Goal: Task Accomplishment & Management: Manage account settings

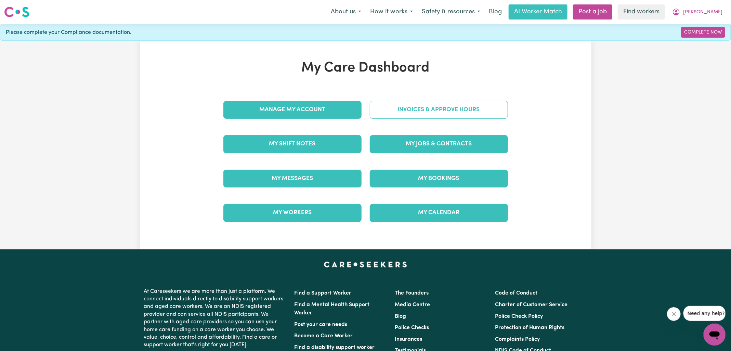
click at [414, 103] on link "Invoices & Approve Hours" at bounding box center [439, 110] width 138 height 18
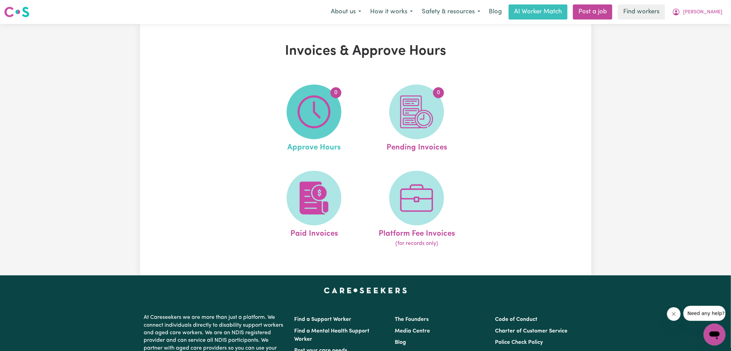
click at [318, 125] on img at bounding box center [313, 111] width 33 height 33
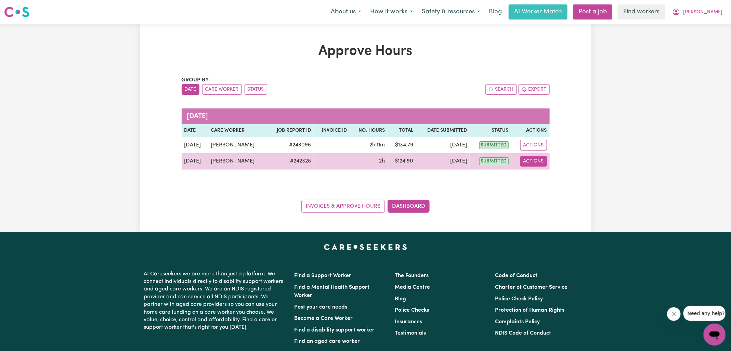
click at [535, 162] on button "Actions" at bounding box center [533, 161] width 27 height 11
click at [542, 175] on link "View Job Report" at bounding box center [549, 177] width 58 height 14
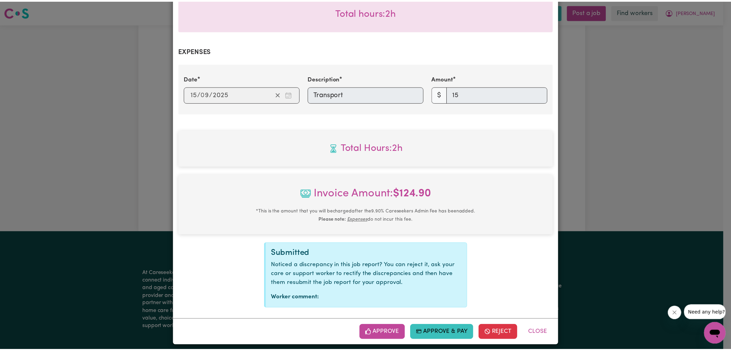
scroll to position [226, 0]
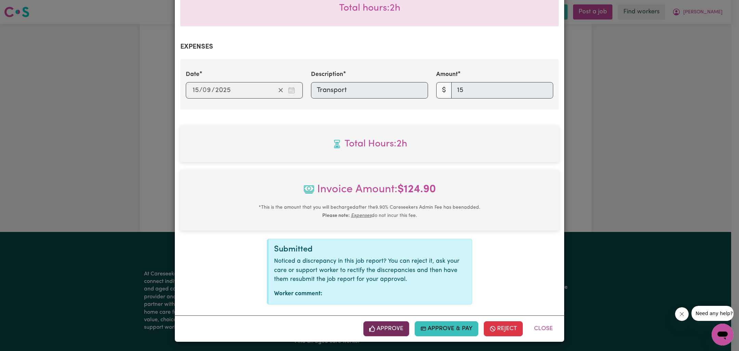
click at [385, 322] on button "Approve" at bounding box center [386, 328] width 46 height 15
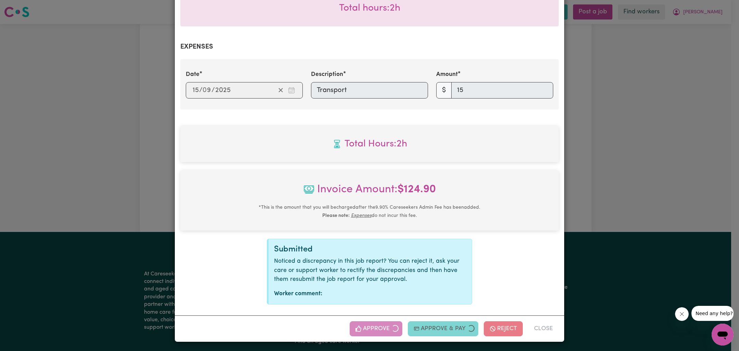
click at [653, 201] on div "Job Report # 242328 - [PERSON_NAME] Summary Job report # 242328 Client name: [G…" at bounding box center [369, 175] width 739 height 351
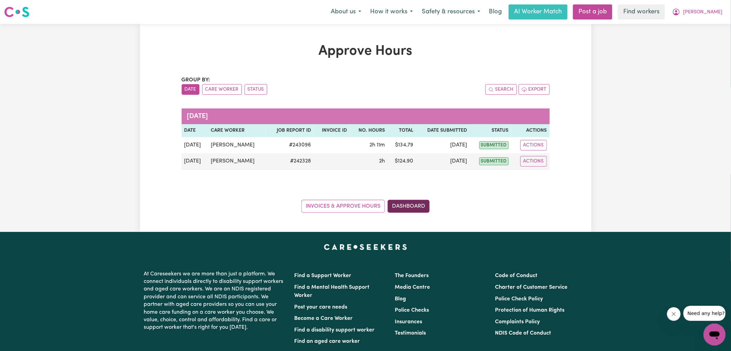
click at [424, 204] on link "Dashboard" at bounding box center [408, 206] width 42 height 13
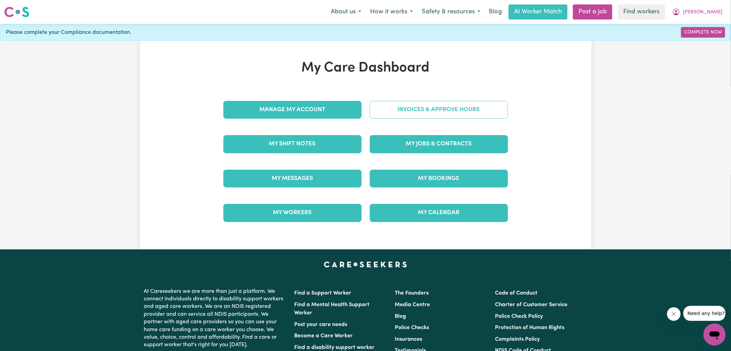
click at [436, 102] on link "Invoices & Approve Hours" at bounding box center [439, 110] width 138 height 18
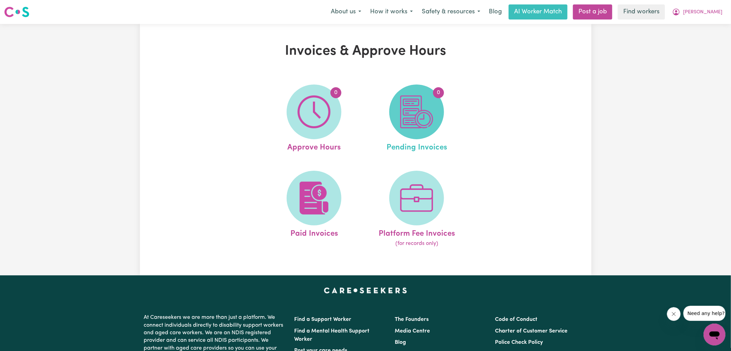
click at [437, 112] on span "0" at bounding box center [416, 111] width 55 height 55
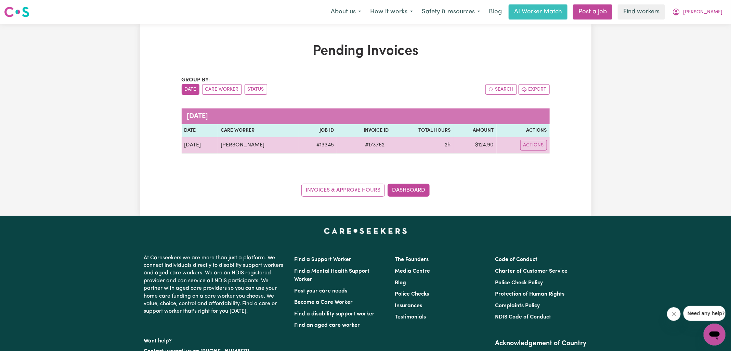
click at [374, 144] on span "# 173762" at bounding box center [375, 145] width 28 height 8
click at [370, 145] on span "# 173762" at bounding box center [375, 145] width 28 height 8
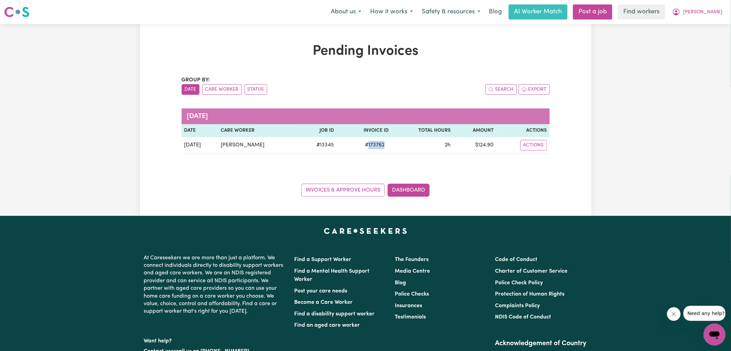
copy span "173762"
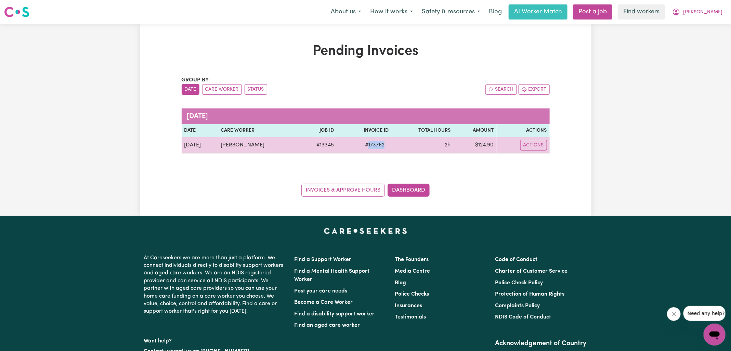
click at [486, 144] on td "$ 124.90" at bounding box center [474, 145] width 43 height 16
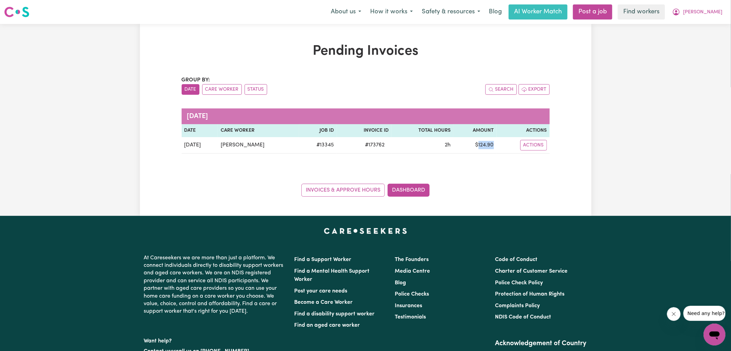
copy td "124.90"
click at [680, 12] on icon "My Account" at bounding box center [676, 12] width 8 height 8
click at [694, 36] on link "Logout" at bounding box center [699, 39] width 54 height 13
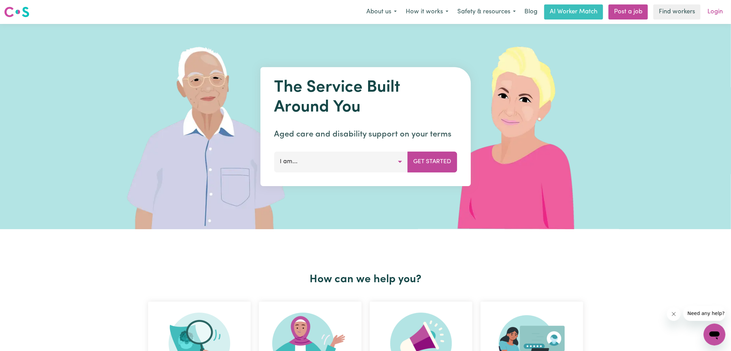
click at [715, 10] on link "Login" at bounding box center [715, 11] width 24 height 15
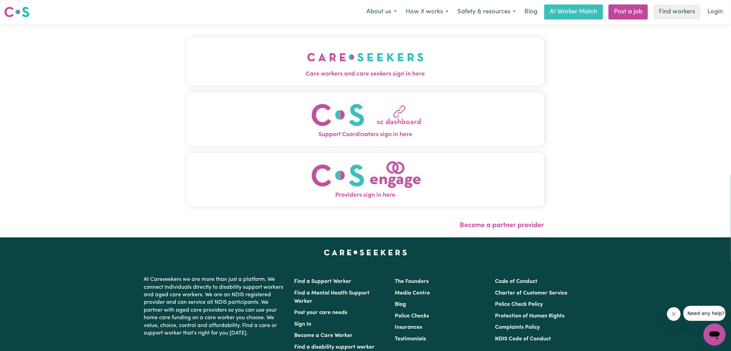
click at [412, 61] on img "Care workers and care seekers sign in here" at bounding box center [365, 56] width 117 height 25
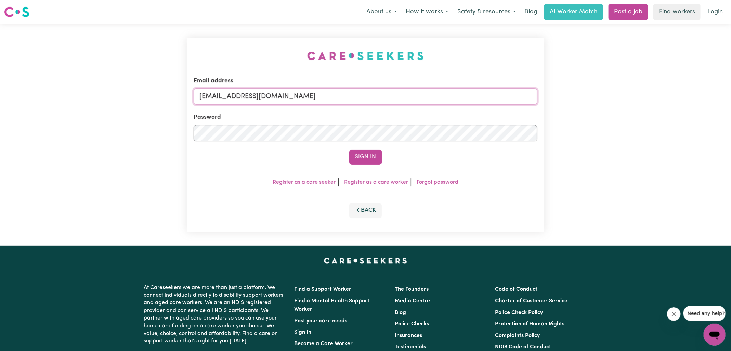
drag, startPoint x: 235, startPoint y: 95, endPoint x: 621, endPoint y: 114, distance: 386.1
click at [631, 134] on div "Email address [EMAIL_ADDRESS][DOMAIN_NAME] Password Sign In Register as a care …" at bounding box center [365, 135] width 731 height 222
type input "[EMAIL_ADDRESS][DOMAIN_NAME]"
click at [349, 149] on button "Sign In" at bounding box center [365, 156] width 33 height 15
